Goal: Use online tool/utility: Utilize a website feature to perform a specific function

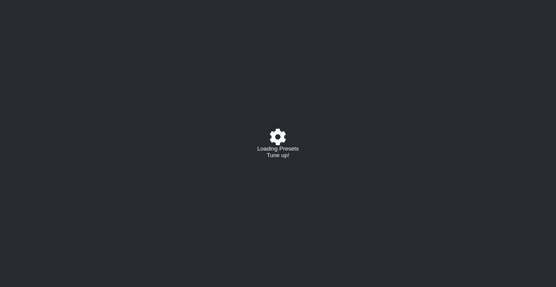
select select "/022288847105"
select select "A"
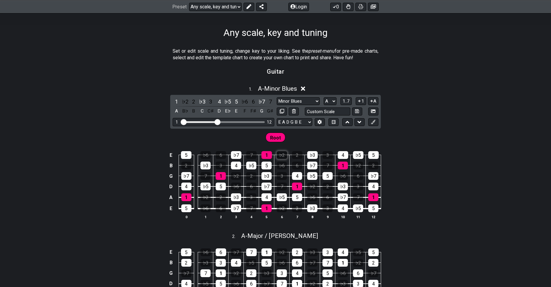
scroll to position [90, 0]
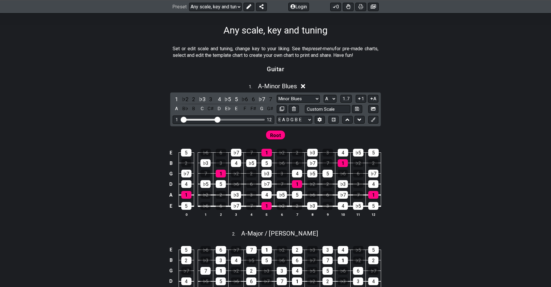
click at [303, 86] on icon at bounding box center [303, 86] width 4 height 4
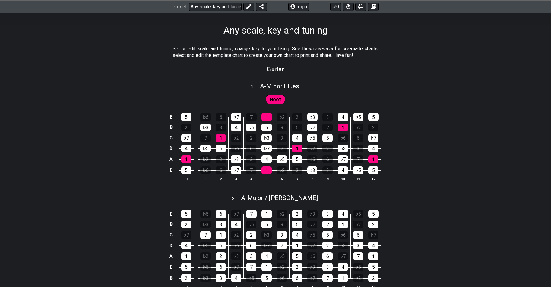
click at [276, 84] on span "A - Minor Blues" at bounding box center [279, 86] width 39 height 7
select select "A"
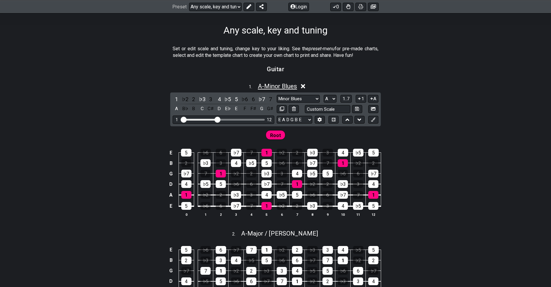
click at [276, 84] on span "A - Minor Blues" at bounding box center [277, 86] width 39 height 7
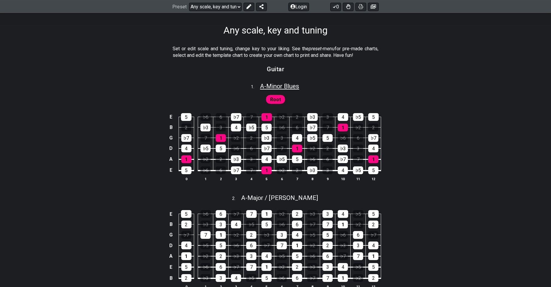
click at [276, 84] on span "A - Minor Blues" at bounding box center [279, 86] width 39 height 7
select select "A"
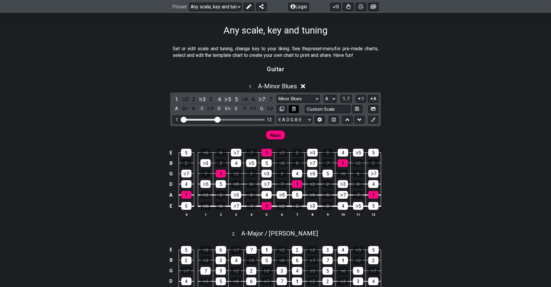
click at [295, 107] on icon at bounding box center [294, 109] width 4 height 4
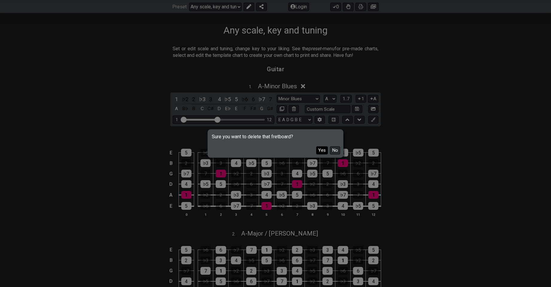
click at [323, 150] on button "Yes" at bounding box center [322, 150] width 12 height 8
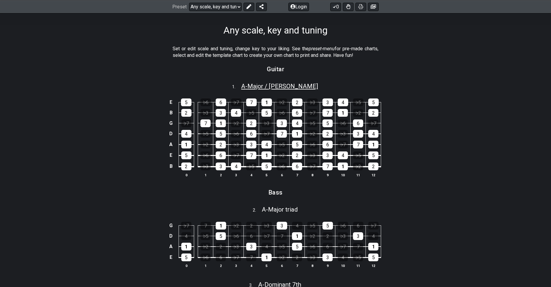
click at [300, 87] on span "A - Major / Ionian" at bounding box center [279, 86] width 77 height 7
select select "A"
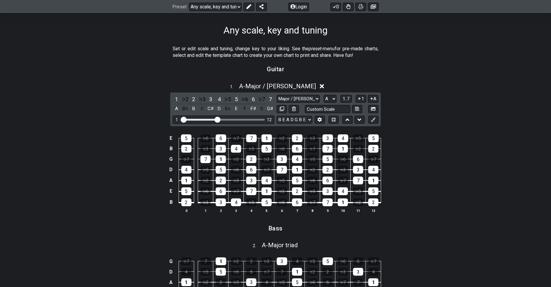
click at [340, 77] on section "Guitar" at bounding box center [275, 70] width 551 height 15
click at [320, 86] on icon at bounding box center [322, 86] width 4 height 6
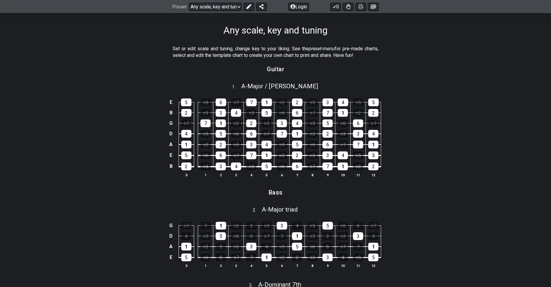
click at [306, 91] on div "E 5 ♭6 6 ♭7 7 1 ♭2 2 ♭3 3 4 ♭5 5 B 2 ♭3 3 4 ♭5 5 ♭6 6 ♭7 7 1 ♭2 2 G ♭7 7 1 ♭2 2…" at bounding box center [275, 138] width 551 height 95
click at [252, 9] on button at bounding box center [249, 6] width 11 height 8
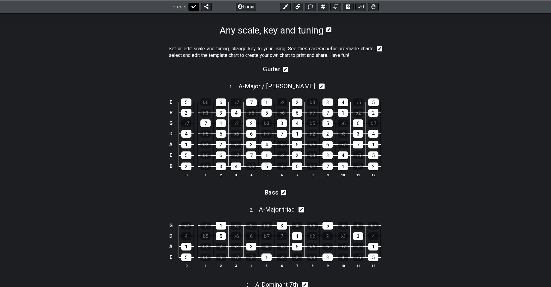
click at [195, 8] on icon at bounding box center [194, 6] width 5 height 5
select select "/022288847105"
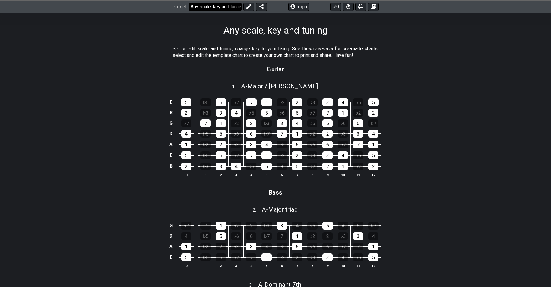
click at [231, 10] on select "Welcome to #fretflip! Any scale, key and tuning Custom Preset Minor Pentatonic …" at bounding box center [215, 6] width 53 height 8
click at [189, 2] on select "Welcome to #fretflip! Any scale, key and tuning Custom Preset Minor Pentatonic …" at bounding box center [215, 6] width 53 height 8
click at [244, 6] on button at bounding box center [249, 6] width 11 height 8
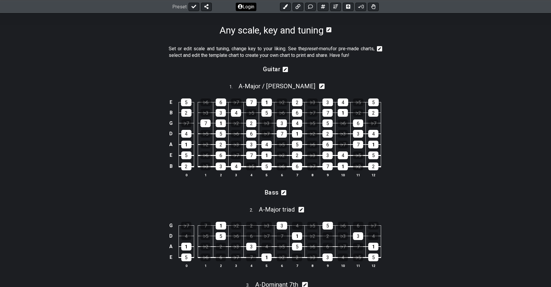
click at [243, 8] on button "Login" at bounding box center [246, 6] width 21 height 8
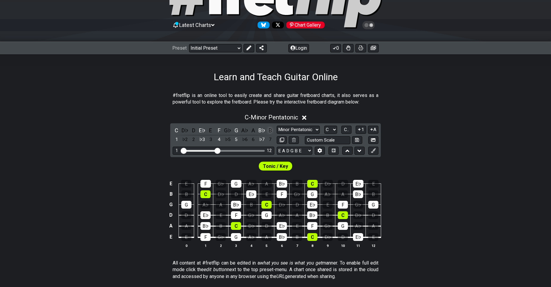
scroll to position [42, 0]
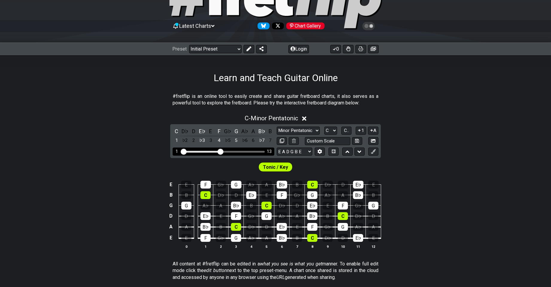
drag, startPoint x: 217, startPoint y: 150, endPoint x: 219, endPoint y: 156, distance: 6.3
click at [219, 151] on input "Visible fret range" at bounding box center [223, 151] width 85 height 0
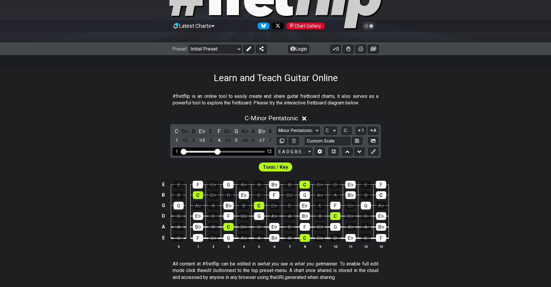
click at [219, 151] on input "Visible fret range" at bounding box center [223, 151] width 85 height 0
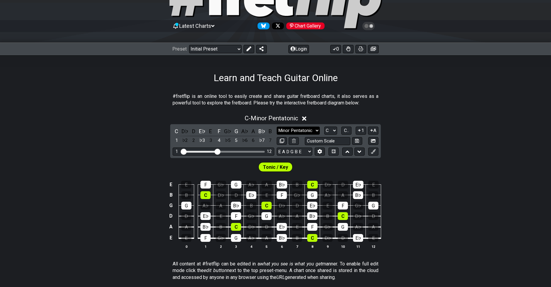
click at [288, 131] on select "Minor Pentatonic Click to edit Minor Pentatonic Major Pentatonic Minor Blues Ma…" at bounding box center [298, 131] width 43 height 8
select select "Click to edit"
click at [277, 127] on select "Minor Pentatonic Click to edit Minor Pentatonic Major Pentatonic Minor Blues Ma…" at bounding box center [298, 131] width 43 height 8
click at [302, 130] on select "Minor Pentatonic Click to edit Minor Pentatonic Major Pentatonic Minor Blues Ma…" at bounding box center [298, 131] width 43 height 8
click at [163, 172] on div "Tonic / Key" at bounding box center [275, 165] width 551 height 15
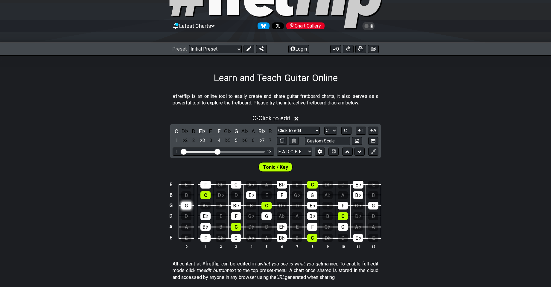
click at [187, 207] on div "G" at bounding box center [186, 206] width 10 height 8
click at [188, 207] on div "G" at bounding box center [186, 206] width 10 height 8
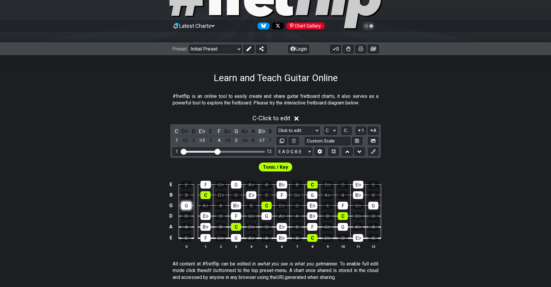
click at [188, 207] on div "G" at bounding box center [186, 206] width 10 height 8
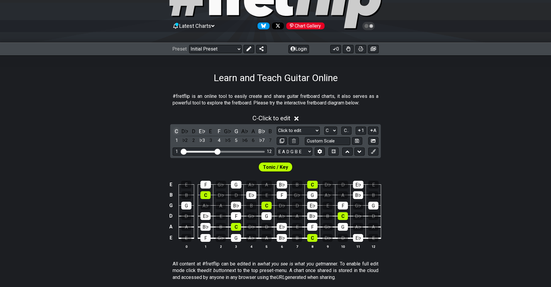
click at [177, 132] on div "C" at bounding box center [177, 131] width 8 height 8
click at [204, 135] on div "E♭" at bounding box center [202, 131] width 8 height 8
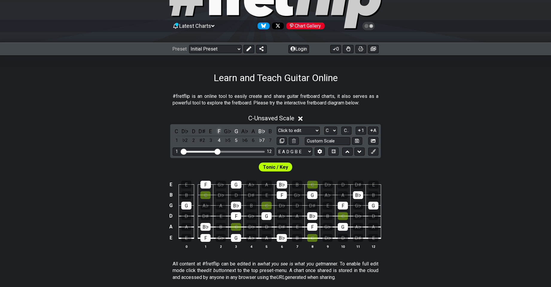
click at [220, 130] on div "F" at bounding box center [219, 131] width 8 height 8
click at [235, 131] on div "G" at bounding box center [237, 131] width 8 height 8
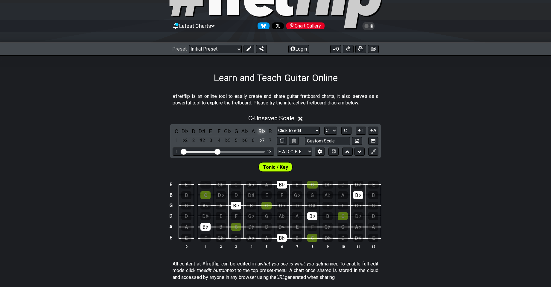
click at [259, 133] on div "B♭" at bounding box center [262, 131] width 8 height 8
click at [313, 183] on div "C" at bounding box center [312, 185] width 10 height 8
click at [274, 168] on span "Tonic / Key" at bounding box center [275, 167] width 25 height 9
click at [273, 167] on span "Tonic / Key" at bounding box center [275, 167] width 25 height 9
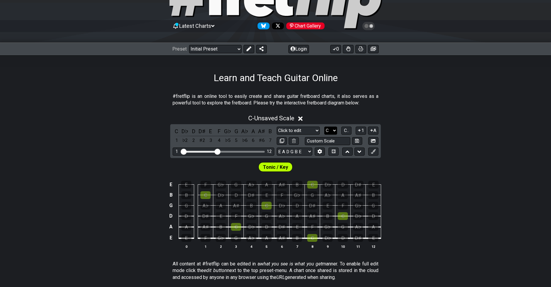
click at [335, 128] on select "A♭ A A♯ B♭ B C C♯ D♭ D D♯ E♭ E F F♯ G♭ G G♯" at bounding box center [330, 131] width 13 height 8
click at [384, 120] on div "C - Unsaved Scale" at bounding box center [275, 116] width 551 height 11
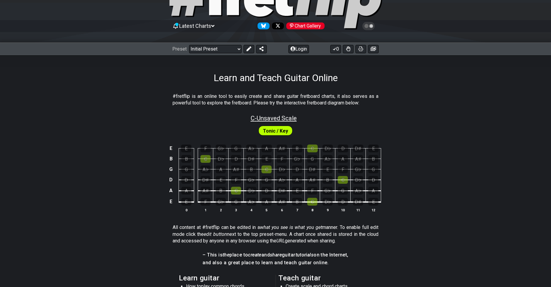
click at [296, 119] on span "C - Unsaved Scale" at bounding box center [274, 118] width 46 height 7
select select "Click to edit"
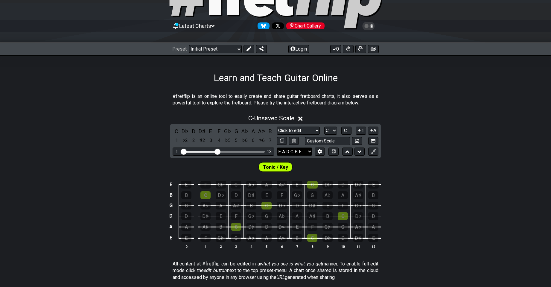
click at [292, 150] on select "E A D G B E E A D G B E E A D G B E B E A D F♯ B A D G C E A D A D G B E E♭ A♭ …" at bounding box center [295, 152] width 36 height 8
drag, startPoint x: 121, startPoint y: 132, endPoint x: 119, endPoint y: 142, distance: 10.3
click at [118, 142] on div "C - Unsaved Scale C D♭ D D♯ E F G♭ G A♭ A A♯ B 1 ♭2 2 ♯2 3 4 ♭5 5 ♭6 6 ♯6 7 Min…" at bounding box center [275, 184] width 551 height 146
click at [168, 236] on td "E" at bounding box center [171, 237] width 7 height 11
click at [169, 238] on td "x" at bounding box center [171, 237] width 7 height 11
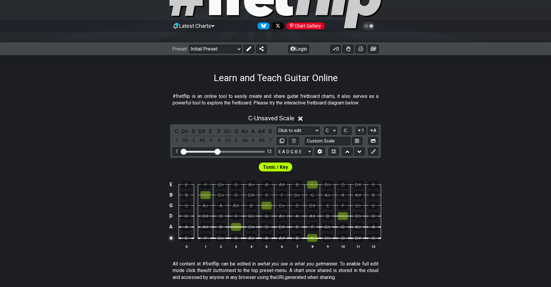
click at [169, 238] on td "o" at bounding box center [171, 237] width 7 height 11
click at [169, 239] on td at bounding box center [171, 237] width 7 height 11
click at [312, 133] on select "Minor Pentatonic Click to edit Minor Pentatonic Major Pentatonic Minor Blues Ma…" at bounding box center [298, 131] width 43 height 8
click at [299, 154] on select "E A D G B E E A D G B E E A D G B E B E A D F♯ B A D G C E A D A D G B E E♭ A♭ …" at bounding box center [295, 152] width 36 height 8
click at [300, 153] on select "E A D G B E E A D G B E E A D G B E B E A D F♯ B A D G C E A D A D G B E E♭ A♭ …" at bounding box center [295, 152] width 36 height 8
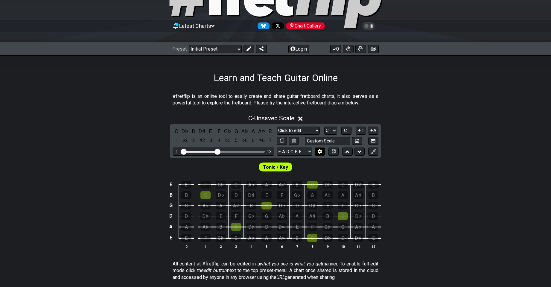
click at [318, 151] on icon at bounding box center [320, 151] width 4 height 4
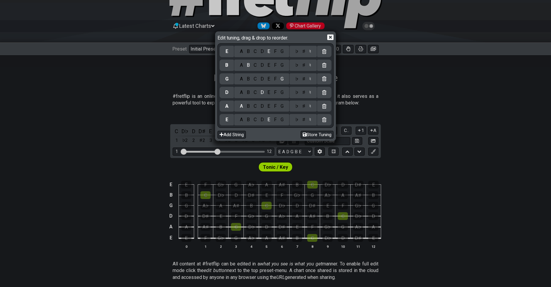
click at [254, 120] on div "C" at bounding box center [255, 119] width 7 height 7
click at [276, 107] on div "F" at bounding box center [275, 106] width 7 height 7
click at [240, 93] on div "A" at bounding box center [241, 92] width 7 height 7
click at [304, 93] on div "♯" at bounding box center [303, 92] width 7 height 7
click at [262, 79] on div "D" at bounding box center [262, 79] width 7 height 7
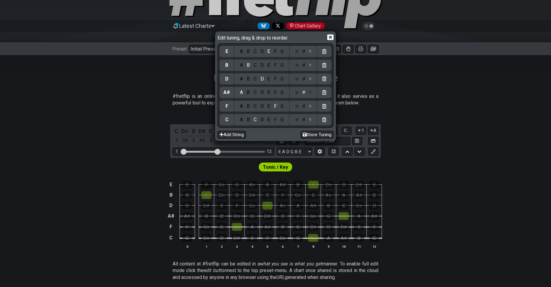
click at [305, 83] on div "♭ ♯ ♮" at bounding box center [303, 78] width 27 height 11
click at [306, 80] on div "♯" at bounding box center [303, 79] width 7 height 7
click at [283, 67] on div "G" at bounding box center [282, 65] width 7 height 7
click at [257, 55] on div "A B C D E F G" at bounding box center [261, 51] width 55 height 11
click at [257, 53] on div "C" at bounding box center [255, 51] width 7 height 7
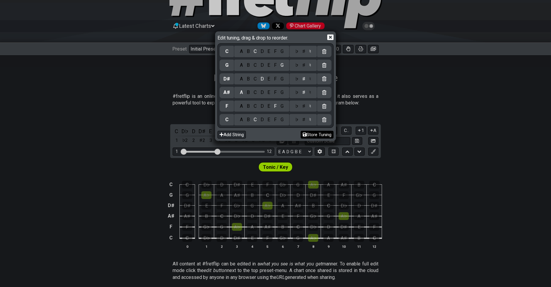
click at [309, 131] on button "Store Tuning" at bounding box center [317, 135] width 33 height 8
click at [306, 134] on button "Store Tuning" at bounding box center [317, 135] width 33 height 8
click at [329, 39] on icon at bounding box center [330, 37] width 6 height 6
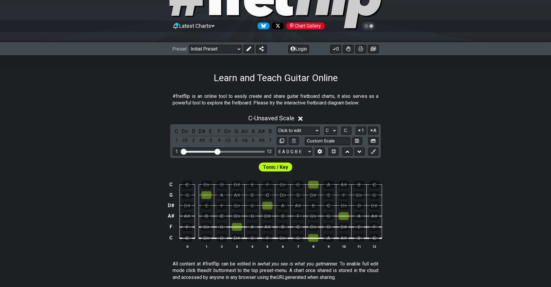
click at [285, 165] on span "Tonic / Key" at bounding box center [275, 167] width 25 height 9
click at [333, 128] on select "A♭ A A♯ B♭ B C C♯ D♭ D D♯ E♭ E F F♯ G♭ G G♯" at bounding box center [330, 131] width 13 height 8
click at [324, 127] on select "A♭ A A♯ B♭ B C C♯ D♭ D D♯ E♭ E F F♯ G♭ G G♯" at bounding box center [330, 131] width 13 height 8
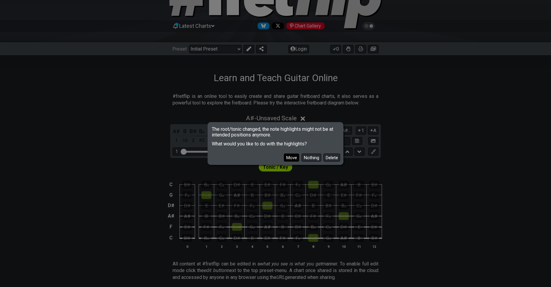
click at [295, 156] on button "Move" at bounding box center [291, 158] width 15 height 8
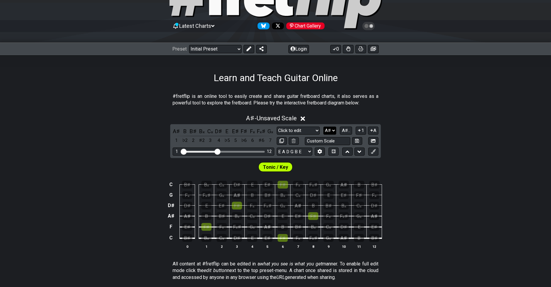
click at [329, 131] on select "A♭ A A♯ B♭ B C C♯ D♭ D D♯ E♭ E F F♯ G♭ G G♯" at bounding box center [330, 131] width 13 height 8
click at [324, 127] on select "A♭ A A♯ B♭ B C C♯ D♭ D D♯ E♭ E F F♯ G♭ G G♯" at bounding box center [330, 131] width 13 height 8
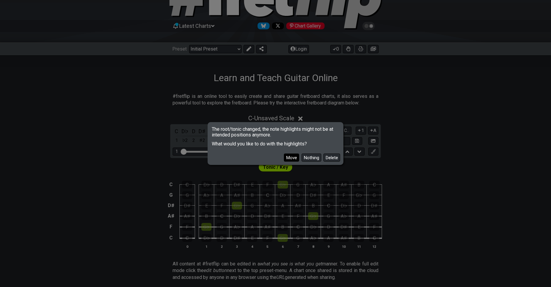
click at [297, 157] on button "Move" at bounding box center [291, 158] width 15 height 8
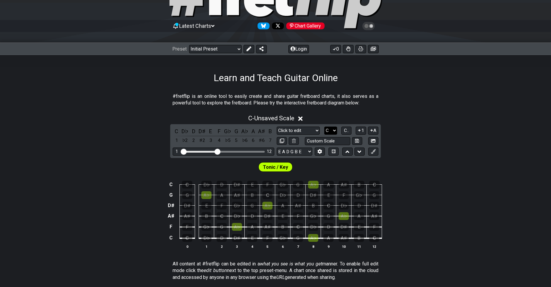
click at [329, 131] on select "A♭ A A♯ B♭ B C C♯ D♭ D D♯ E♭ E F F♯ G♭ G G♯" at bounding box center [330, 131] width 13 height 8
click at [347, 129] on span "C.." at bounding box center [346, 130] width 5 height 5
click at [347, 130] on span "1..7" at bounding box center [346, 130] width 7 height 5
click at [347, 130] on span "..." at bounding box center [346, 130] width 3 height 5
click at [347, 130] on span "C.." at bounding box center [346, 130] width 5 height 5
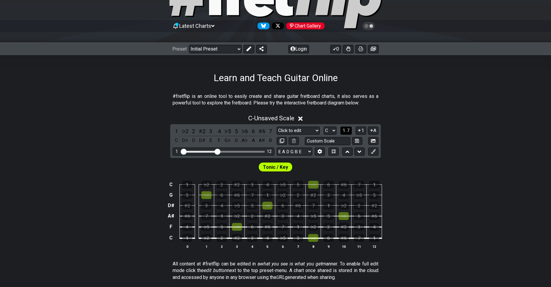
click at [347, 130] on span "1..7" at bounding box center [346, 130] width 7 height 5
click at [347, 130] on span "..." at bounding box center [346, 130] width 3 height 5
click at [277, 165] on span "Tonic / Key" at bounding box center [275, 167] width 25 height 9
drag, startPoint x: 276, startPoint y: 169, endPoint x: 292, endPoint y: 177, distance: 18.3
click at [292, 177] on td "G" at bounding box center [298, 179] width 15 height 10
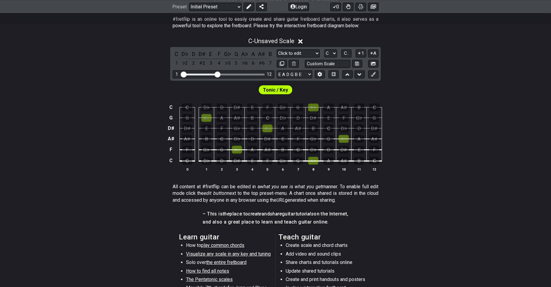
scroll to position [47, 0]
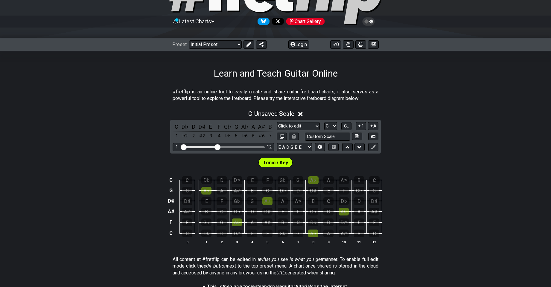
drag, startPoint x: 278, startPoint y: 165, endPoint x: 307, endPoint y: 170, distance: 30.2
click at [307, 170] on td "A♭" at bounding box center [313, 175] width 15 height 10
click at [332, 127] on select "A♭ A A♯ B♭ B C C♯ D♭ D D♯ E♭ E F F♯ G♭ G G♯" at bounding box center [330, 126] width 13 height 8
select select "A"
click at [324, 122] on select "A♭ A A♯ B♭ B C C♯ D♭ D D♯ E♭ E F F♯ G♭ G G♯" at bounding box center [330, 126] width 13 height 8
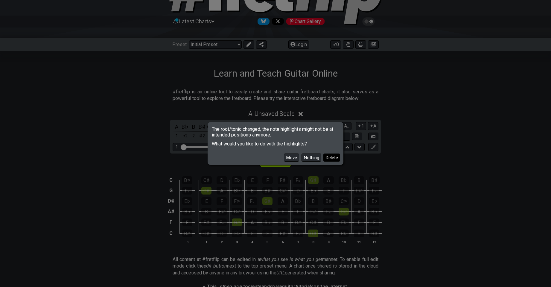
click at [330, 157] on button "Delete" at bounding box center [332, 158] width 17 height 8
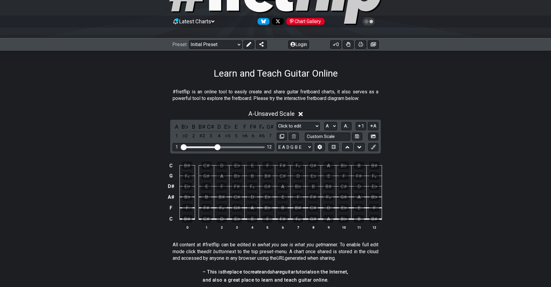
click at [158, 221] on div "C B♯ C♯ D E♭ E F F♯ F𝄪 G♯ A B♭ B B♯ G F𝄪 G♯ A B♭ B B♯ C♯ D E♭ E F F♯ F𝄪 D♯ E♭ E…" at bounding box center [275, 196] width 551 height 84
click at [177, 138] on div "1" at bounding box center [177, 136] width 8 height 8
click at [184, 136] on div "♭2" at bounding box center [185, 136] width 8 height 8
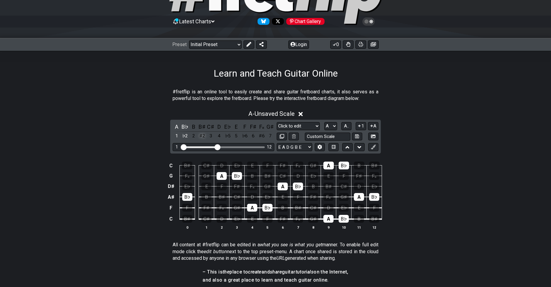
click at [201, 139] on div "♯2" at bounding box center [202, 136] width 8 height 8
click at [204, 137] on div "♯2" at bounding box center [202, 136] width 8 height 8
click at [210, 136] on div "3" at bounding box center [211, 136] width 8 height 8
click at [209, 135] on div "3" at bounding box center [211, 136] width 8 height 8
click at [204, 136] on div "♭3" at bounding box center [202, 136] width 8 height 8
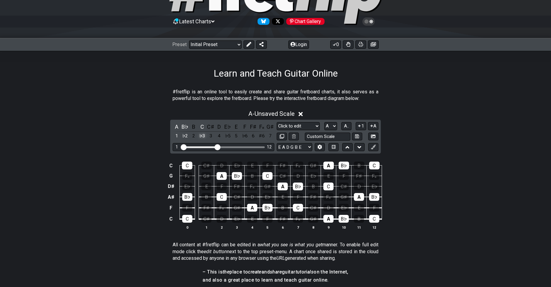
click at [204, 136] on div "♭3" at bounding box center [202, 136] width 8 height 8
click at [202, 136] on div "♯2" at bounding box center [202, 136] width 8 height 8
click at [205, 136] on div "♭3" at bounding box center [202, 136] width 8 height 8
click at [204, 136] on div "♭3" at bounding box center [202, 136] width 8 height 8
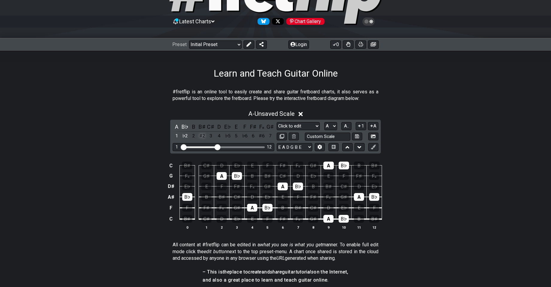
click at [204, 137] on div "♯2" at bounding box center [202, 136] width 8 height 8
click at [204, 137] on div "♭3" at bounding box center [202, 136] width 8 height 8
click at [210, 138] on div "3" at bounding box center [211, 136] width 8 height 8
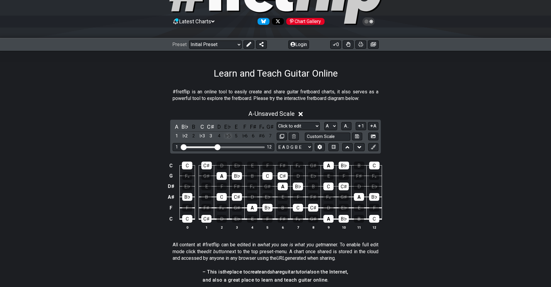
click at [225, 137] on div "♭5" at bounding box center [228, 136] width 8 height 8
click at [225, 137] on div "♯4" at bounding box center [228, 136] width 8 height 8
click at [236, 137] on div "5" at bounding box center [237, 136] width 8 height 8
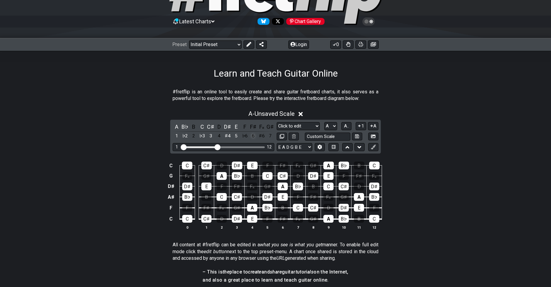
click at [251, 137] on div "6" at bounding box center [254, 136] width 8 height 8
click at [261, 137] on div "♯6" at bounding box center [262, 136] width 8 height 8
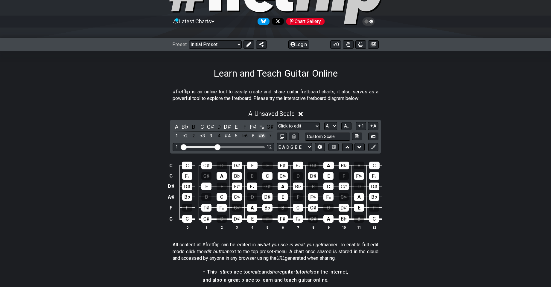
click at [261, 137] on div "♯6" at bounding box center [262, 136] width 8 height 8
click at [261, 137] on div "♭7" at bounding box center [262, 136] width 8 height 8
